Goal: Task Accomplishment & Management: Complete application form

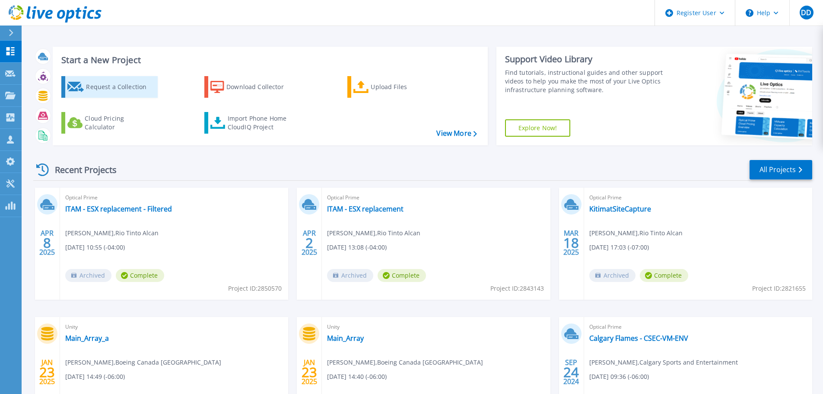
click at [105, 84] on div "Request a Collection" at bounding box center [120, 86] width 69 height 17
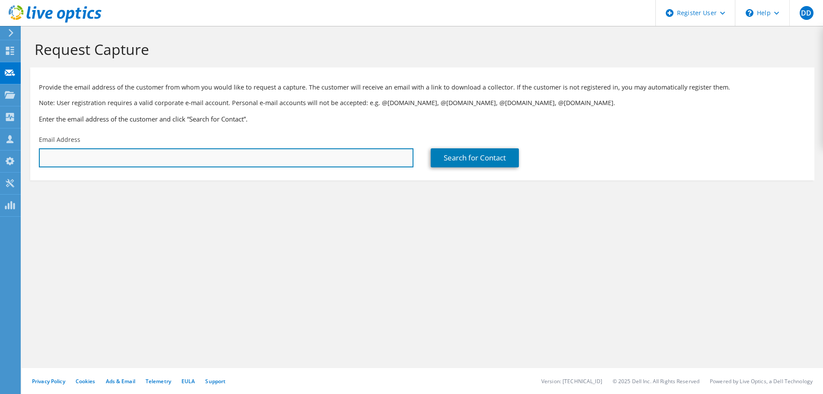
click at [183, 159] on input "text" at bounding box center [226, 157] width 375 height 19
click at [143, 156] on input "text" at bounding box center [226, 157] width 375 height 19
paste input "Name Attendance Response Singh, Rob Optional Attendee Accepted"
type input "Name Attendance Response Singh, Rob Optional Attendee Accepted"
click at [92, 163] on input "text" at bounding box center [226, 157] width 375 height 19
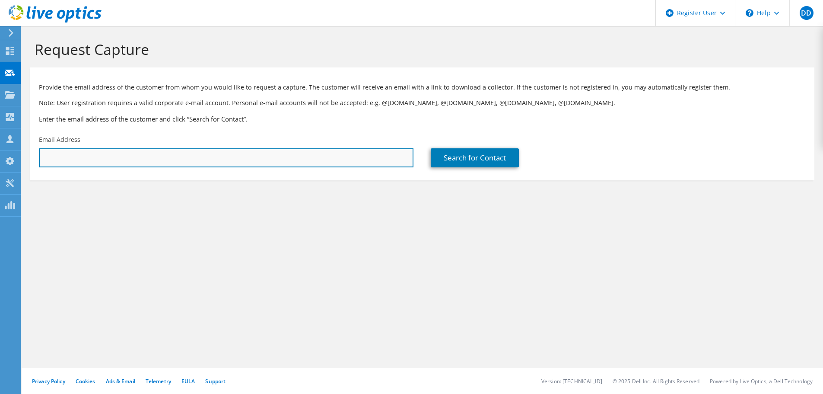
paste input "Singh, Rob <Rob.Singh@fidelity.ca>"
type input "Rob.Singh@fidelity.ca"
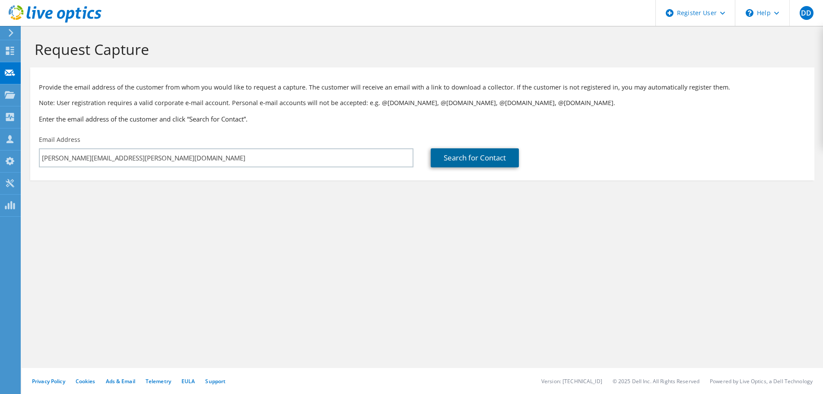
click at [493, 159] on link "Search for Contact" at bounding box center [475, 157] width 88 height 19
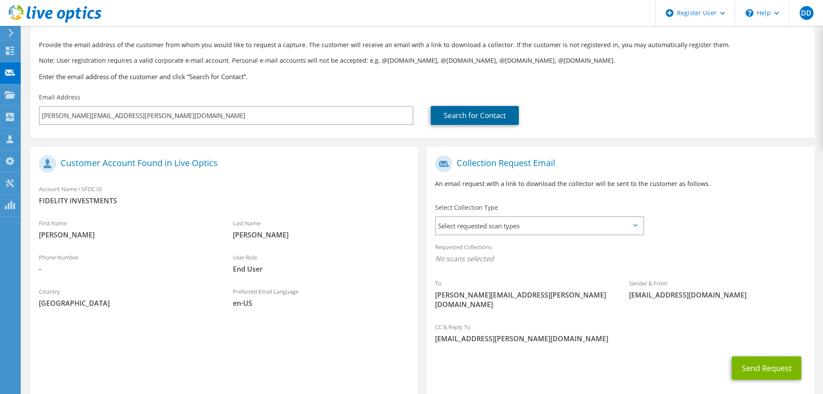
scroll to position [79, 0]
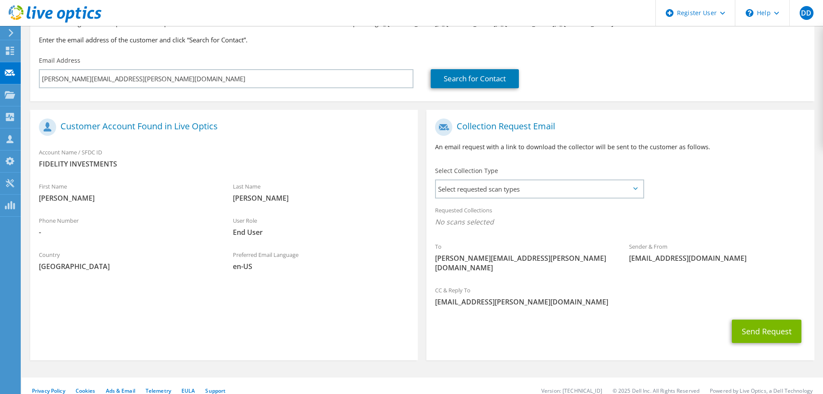
click at [537, 201] on div "Requested Collections No scans selected" at bounding box center [619, 217] width 387 height 32
click at [543, 189] on span "Select requested scan types" at bounding box center [539, 188] width 207 height 17
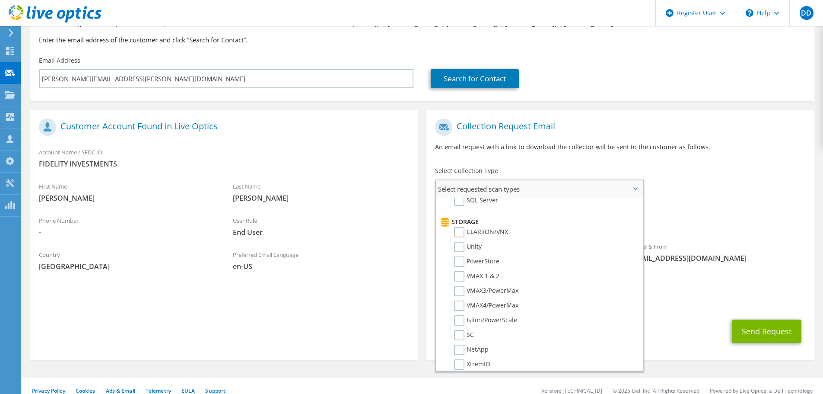
scroll to position [122, 0]
click at [493, 273] on label "PowerStore" at bounding box center [476, 273] width 45 height 10
click at [0, 0] on input "PowerStore" at bounding box center [0, 0] width 0 height 0
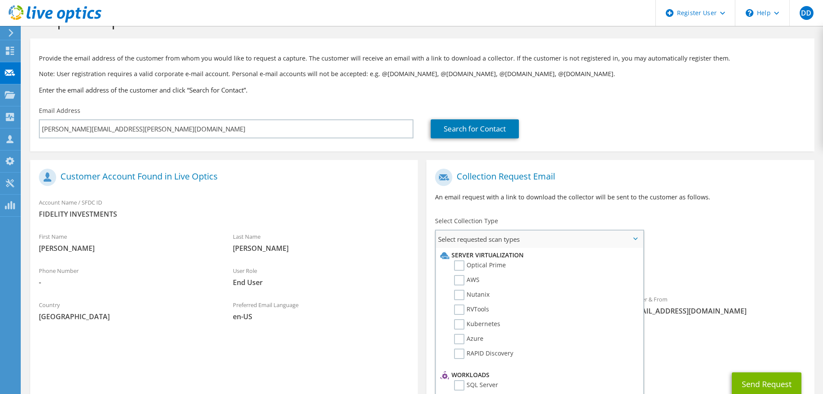
scroll to position [0, 0]
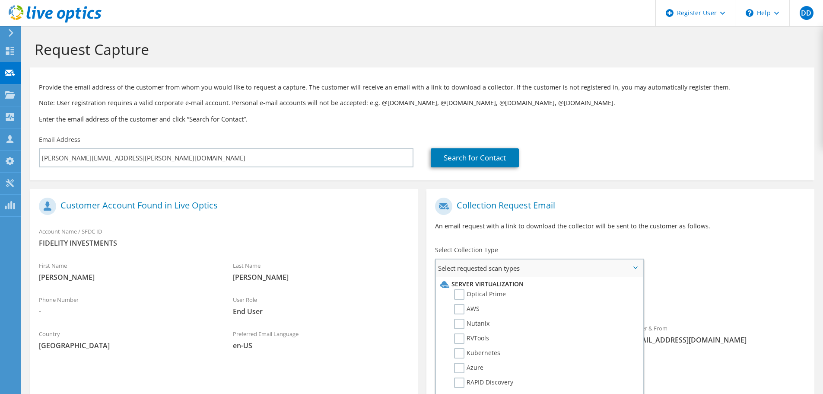
click at [472, 286] on li "Server Virtualization" at bounding box center [538, 284] width 200 height 10
click at [478, 287] on li "Server Virtualization" at bounding box center [538, 284] width 200 height 10
click at [484, 291] on label "Optical Prime" at bounding box center [480, 294] width 52 height 10
click at [0, 0] on input "Optical Prime" at bounding box center [0, 0] width 0 height 0
click at [482, 339] on label "RVTools" at bounding box center [471, 338] width 35 height 10
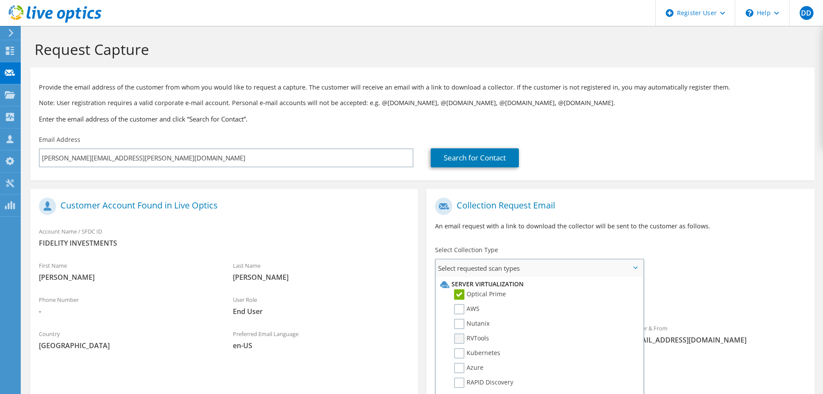
click at [0, 0] on input "RVTools" at bounding box center [0, 0] width 0 height 0
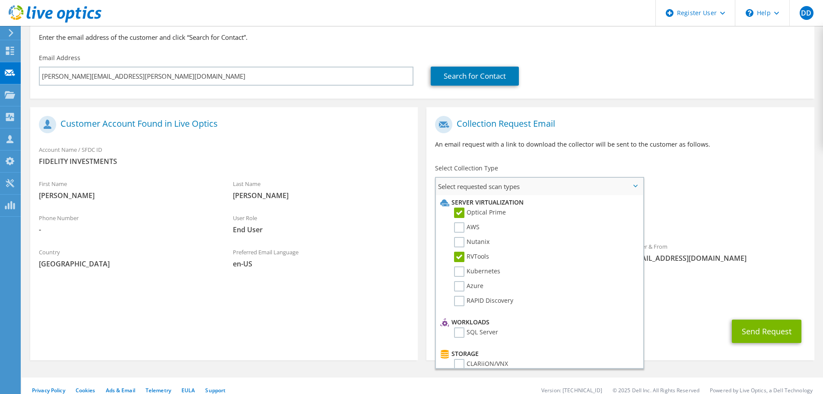
click at [642, 187] on span "Select requested scan types" at bounding box center [539, 186] width 207 height 17
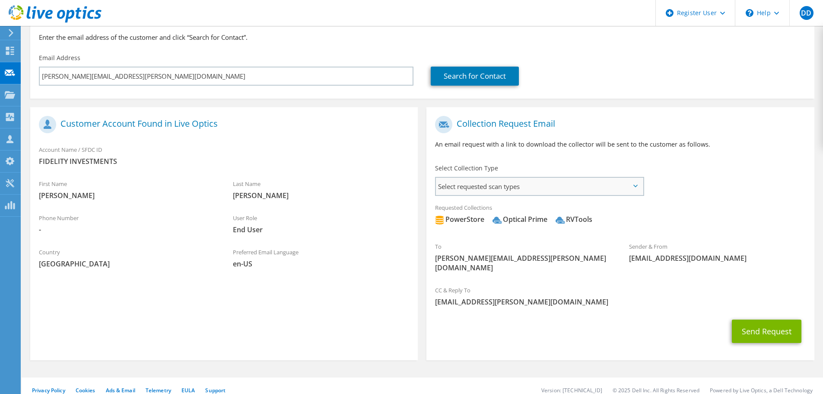
click at [637, 188] on span "Select requested scan types" at bounding box center [539, 186] width 207 height 17
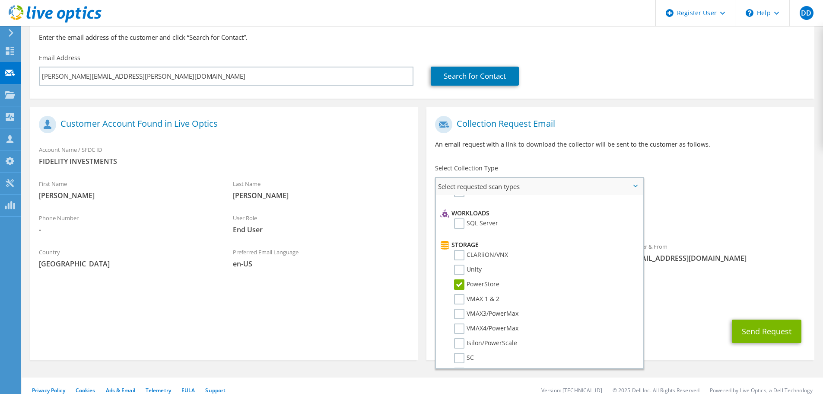
scroll to position [130, 0]
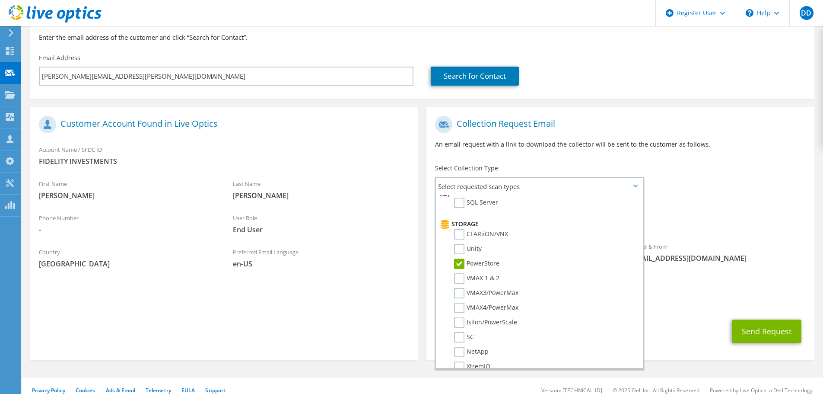
click at [696, 330] on div "Send Request" at bounding box center [619, 331] width 387 height 32
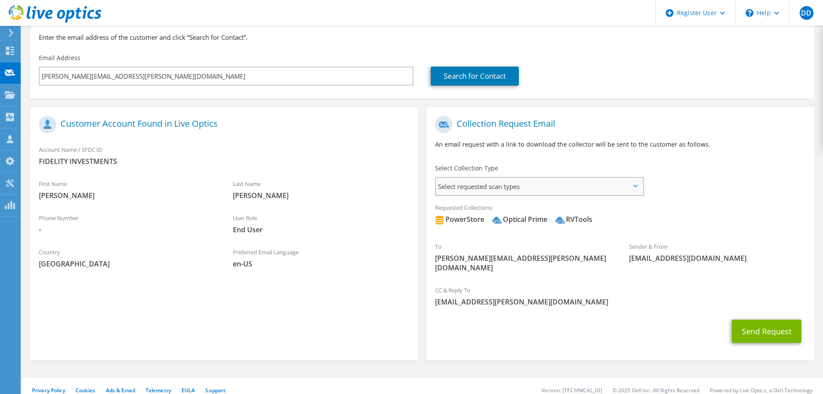
click at [629, 193] on span "Select requested scan types" at bounding box center [539, 186] width 207 height 17
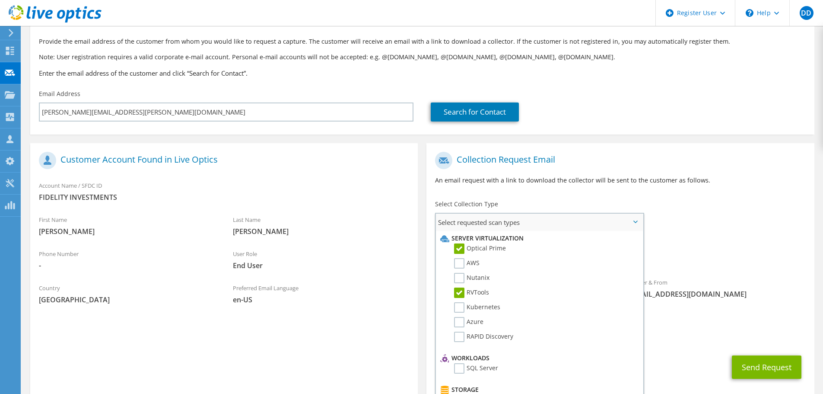
scroll to position [0, 0]
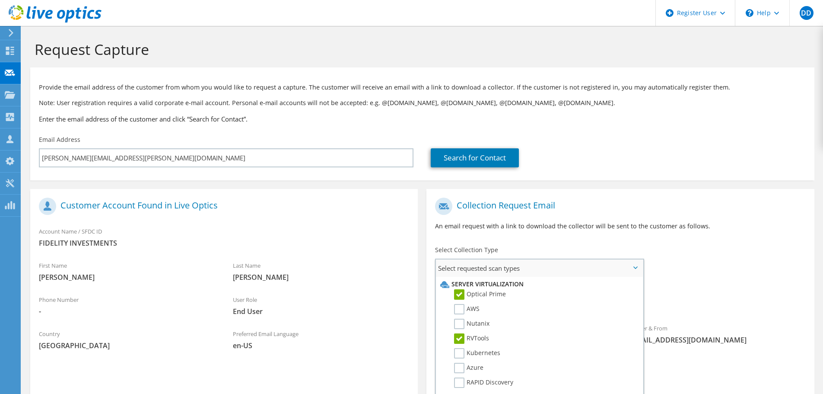
click at [482, 338] on label "RVTools" at bounding box center [471, 338] width 35 height 10
click at [0, 0] on input "RVTools" at bounding box center [0, 0] width 0 height 0
click at [636, 267] on icon at bounding box center [635, 267] width 4 height 3
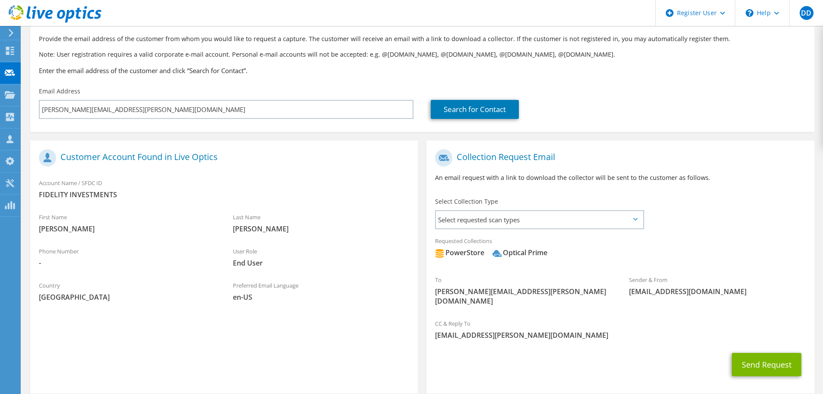
scroll to position [82, 0]
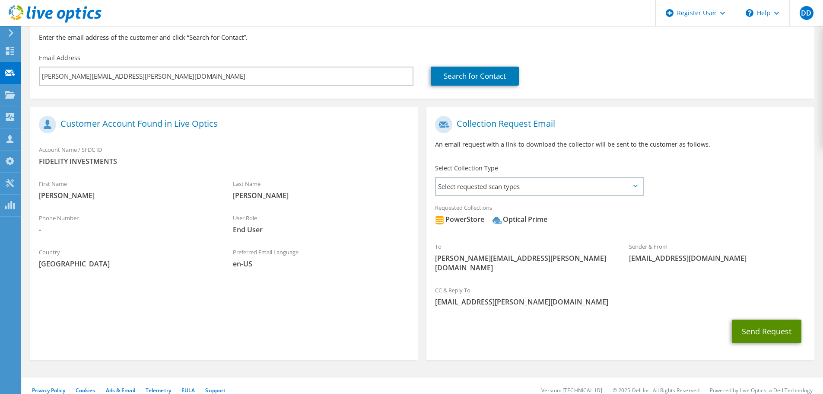
click at [764, 323] on button "Send Request" at bounding box center [767, 330] width 70 height 23
